Goal: Task Accomplishment & Management: Use online tool/utility

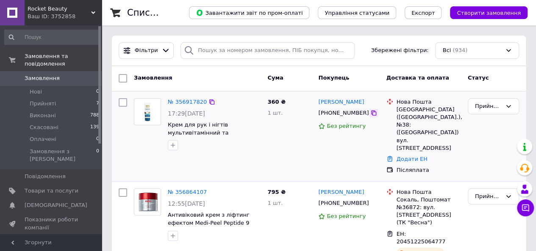
click at [370, 111] on icon at bounding box center [373, 113] width 7 height 7
click at [209, 103] on icon at bounding box center [212, 102] width 7 height 7
click at [177, 101] on link "№ 356917820" at bounding box center [187, 102] width 39 height 6
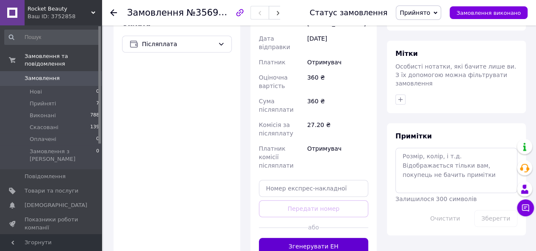
scroll to position [378, 0]
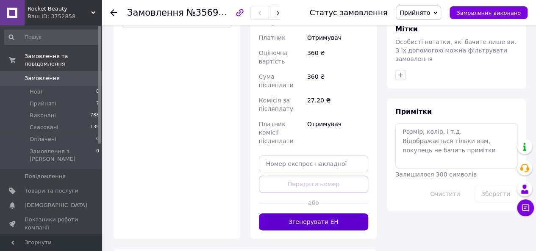
click at [321, 214] on button "Згенерувати ЕН" at bounding box center [314, 222] width 110 height 17
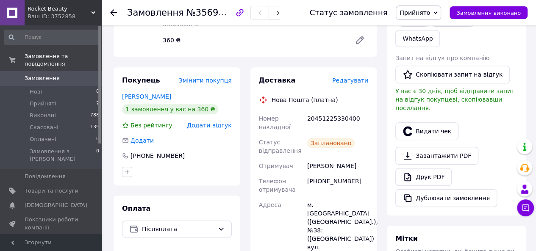
scroll to position [166, 0]
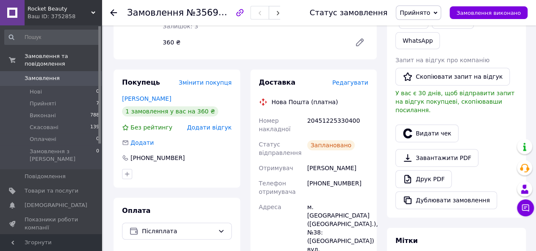
click at [335, 123] on div "20451225330400" at bounding box center [338, 125] width 64 height 24
copy div "20451225330400"
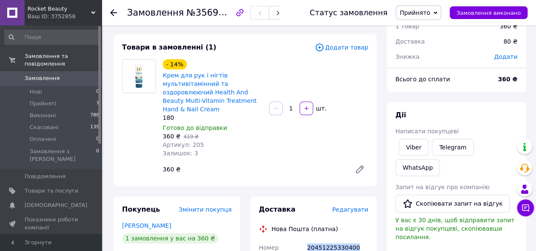
click at [85, 75] on span "0" at bounding box center [89, 79] width 23 height 8
